Goal: Find specific page/section: Find specific page/section

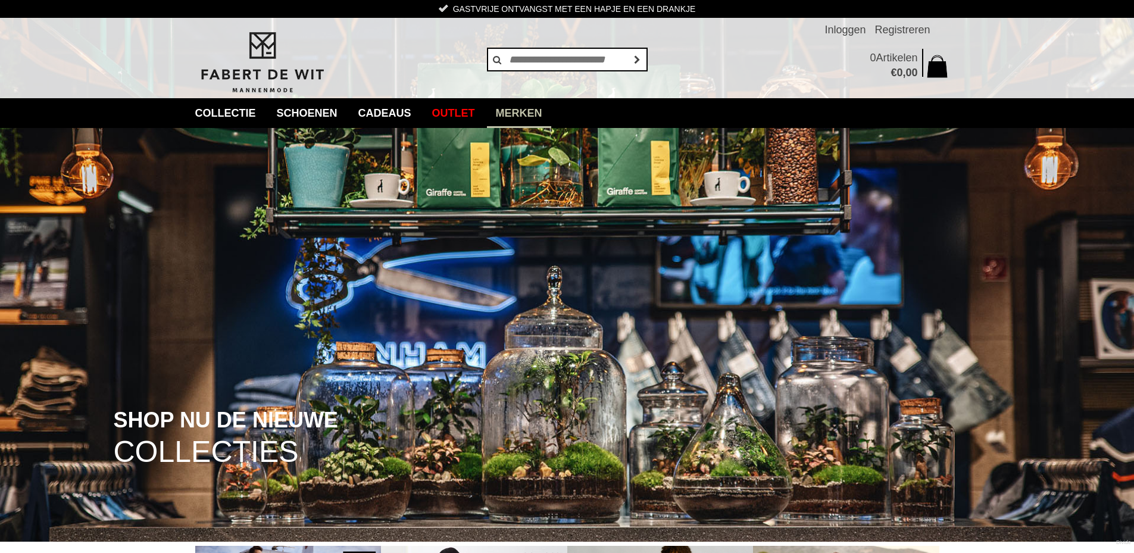
click at [531, 106] on link "Merken" at bounding box center [519, 113] width 64 height 30
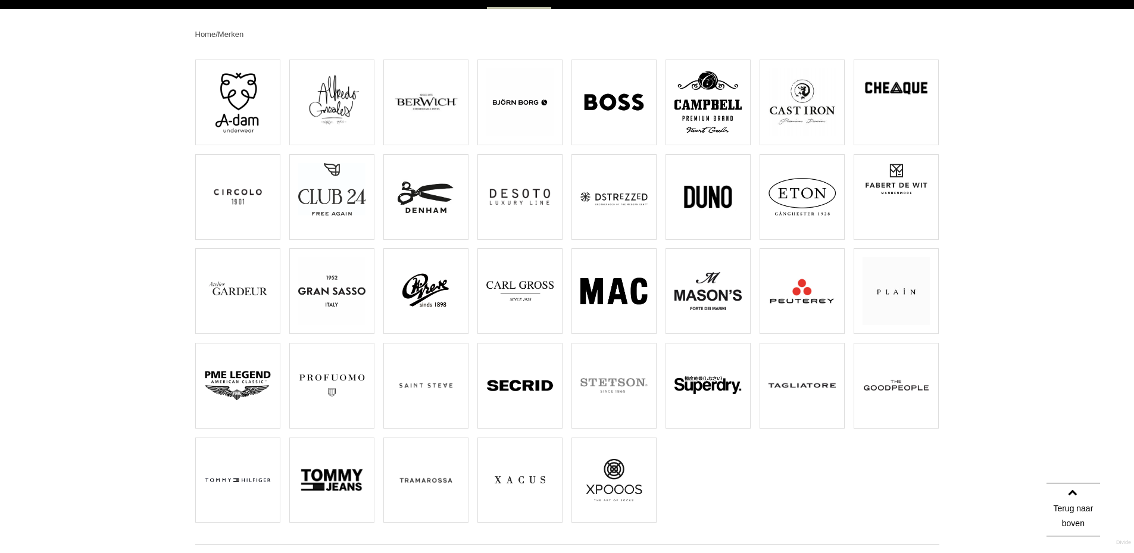
click at [801, 392] on img at bounding box center [801, 385] width 67 height 67
